Goal: Transaction & Acquisition: Purchase product/service

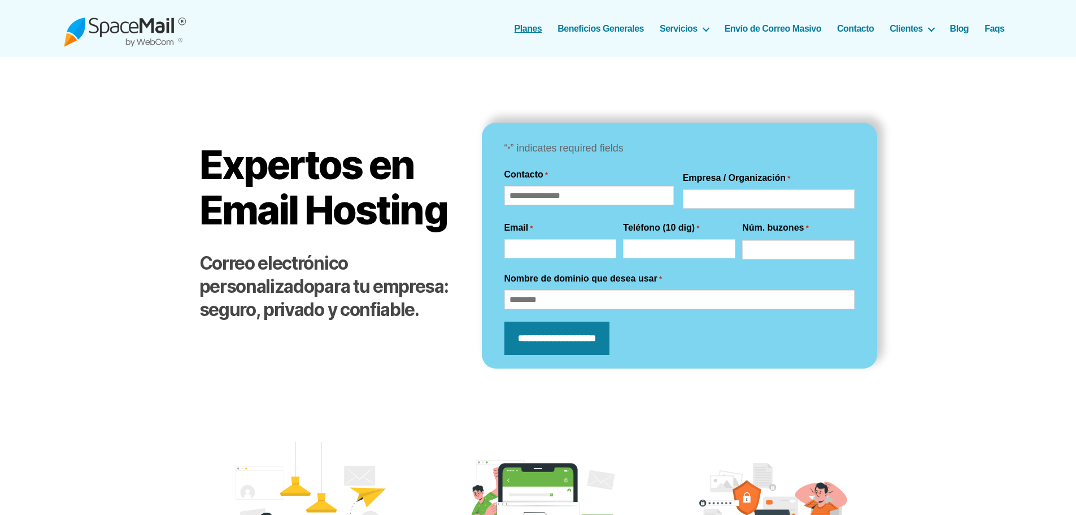
click at [531, 27] on link "Planes" at bounding box center [529, 28] width 28 height 11
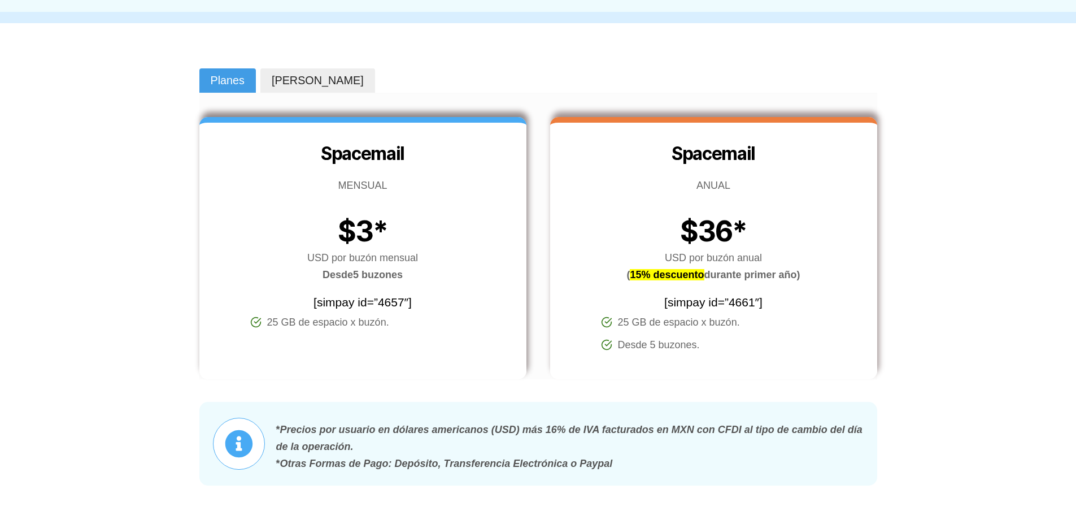
scroll to position [169, 0]
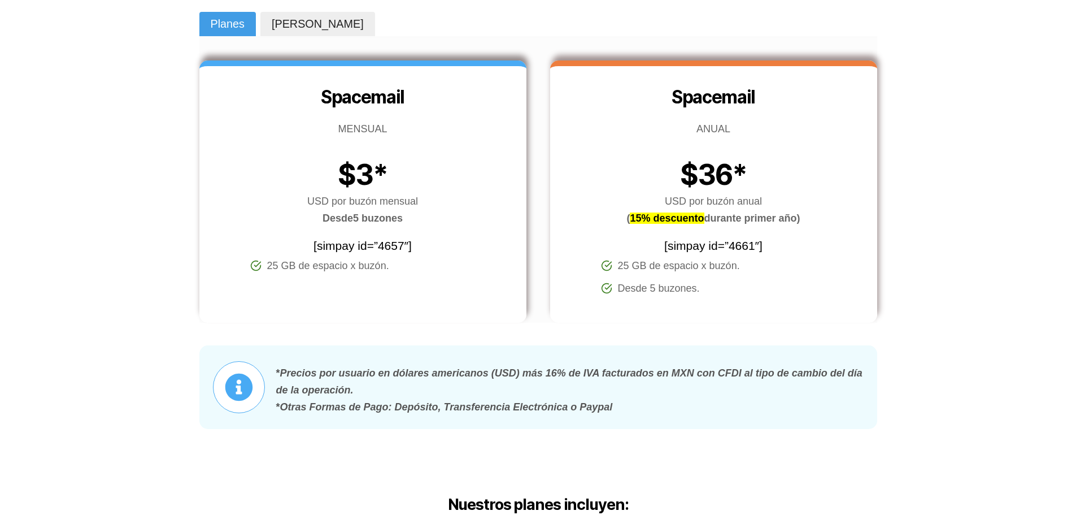
drag, startPoint x: 318, startPoint y: 199, endPoint x: 412, endPoint y: 219, distance: 95.8
click at [412, 219] on p "USD por buzón mensual Desde 5 buzones" at bounding box center [362, 210] width 327 height 34
click at [407, 219] on p "USD por buzón mensual Desde 5 buzones" at bounding box center [362, 210] width 327 height 34
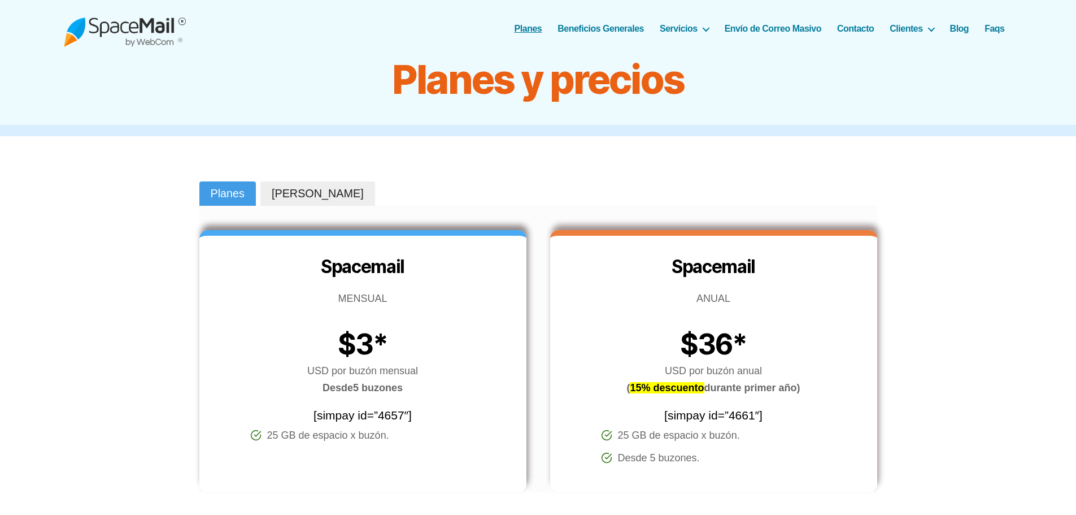
scroll to position [113, 0]
